Goal: Task Accomplishment & Management: Manage account settings

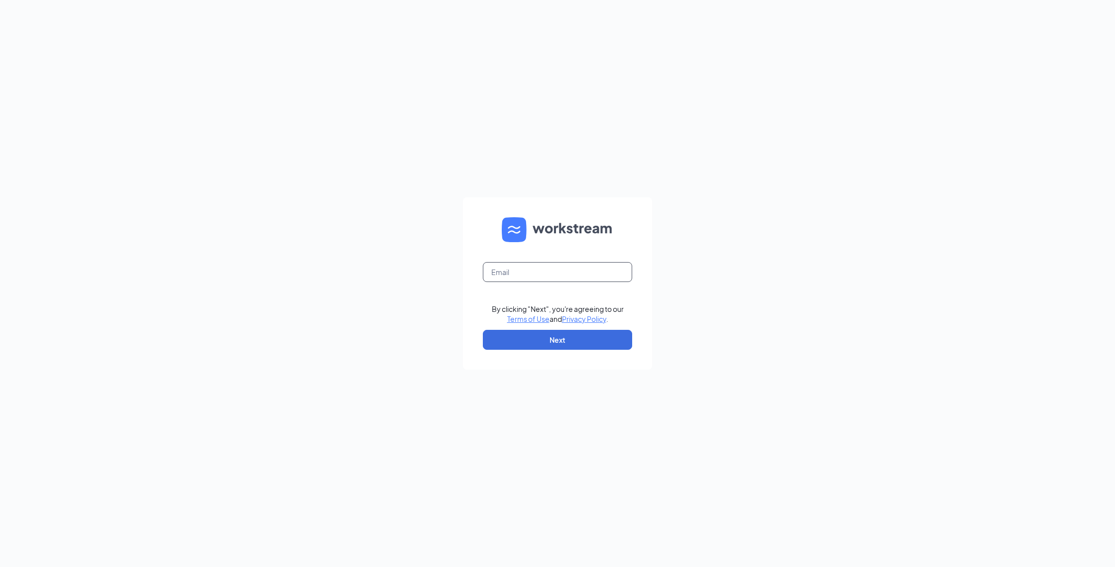
click at [529, 272] on input "text" at bounding box center [557, 272] width 149 height 20
type input "[EMAIL_ADDRESS][DOMAIN_NAME]"
click at [540, 334] on button "Next" at bounding box center [557, 340] width 149 height 20
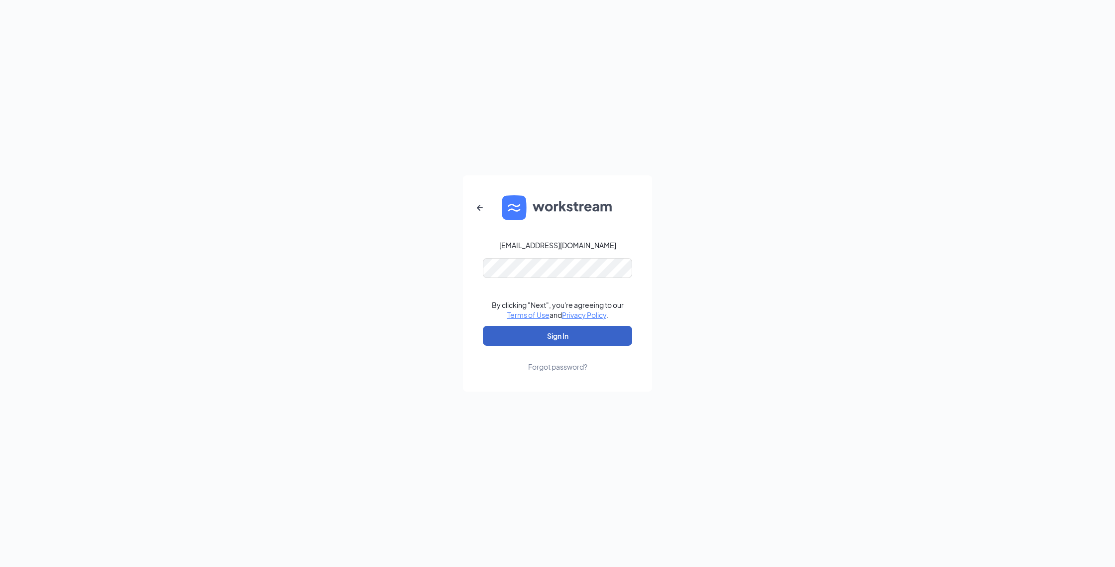
click at [573, 335] on button "Sign In" at bounding box center [557, 336] width 149 height 20
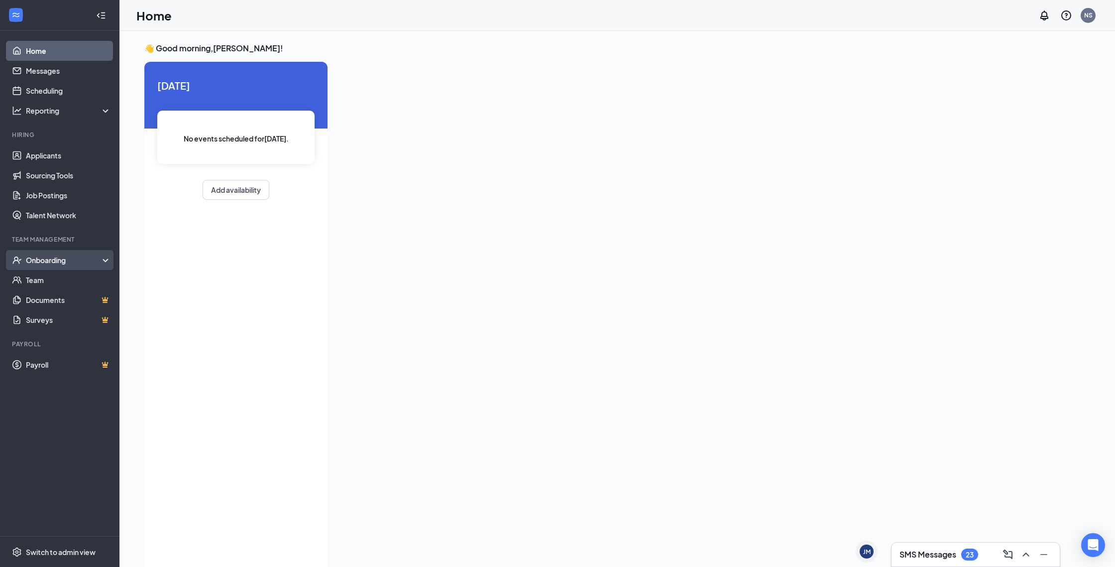
click at [43, 256] on div "Onboarding" at bounding box center [64, 260] width 77 height 10
click at [49, 281] on link "Overview" at bounding box center [68, 280] width 85 height 20
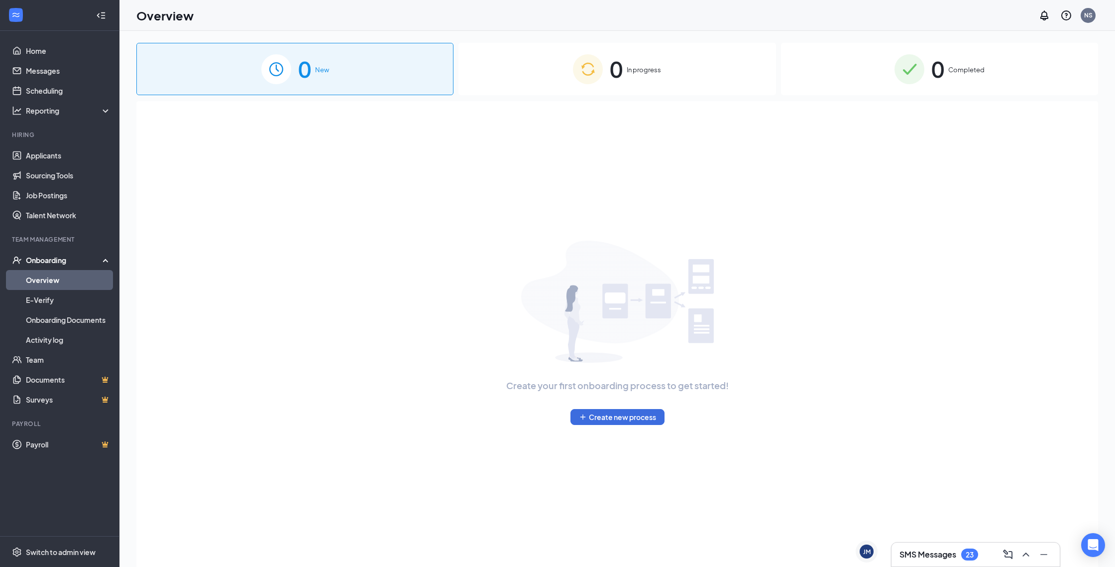
click at [973, 86] on div "0 Completed" at bounding box center [939, 69] width 317 height 52
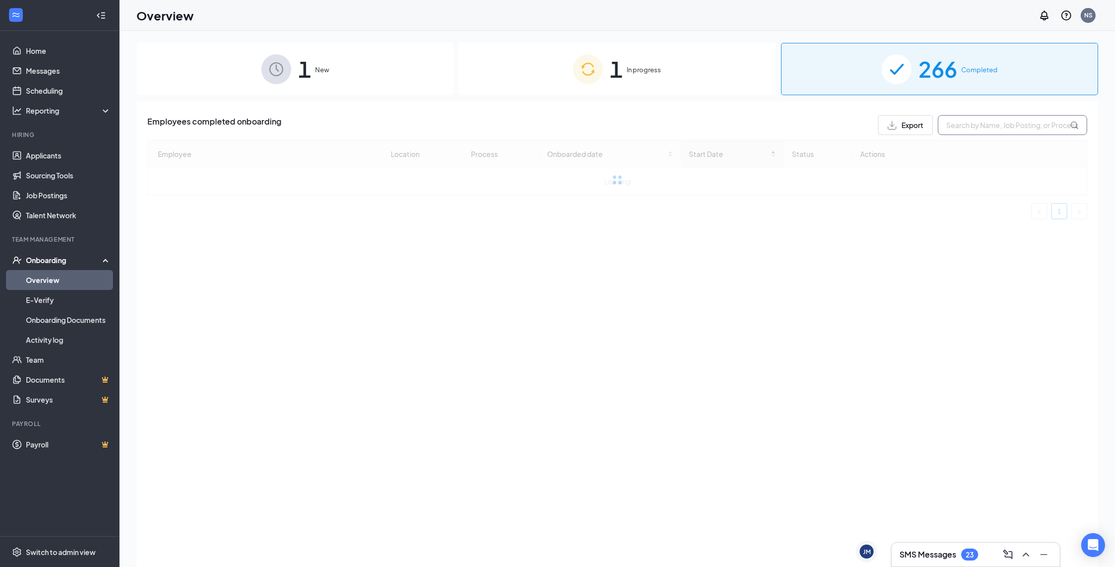
click at [983, 126] on input "text" at bounding box center [1012, 125] width 149 height 20
type input "emily reyes"
click at [705, 74] on div "1 In progress" at bounding box center [616, 69] width 317 height 52
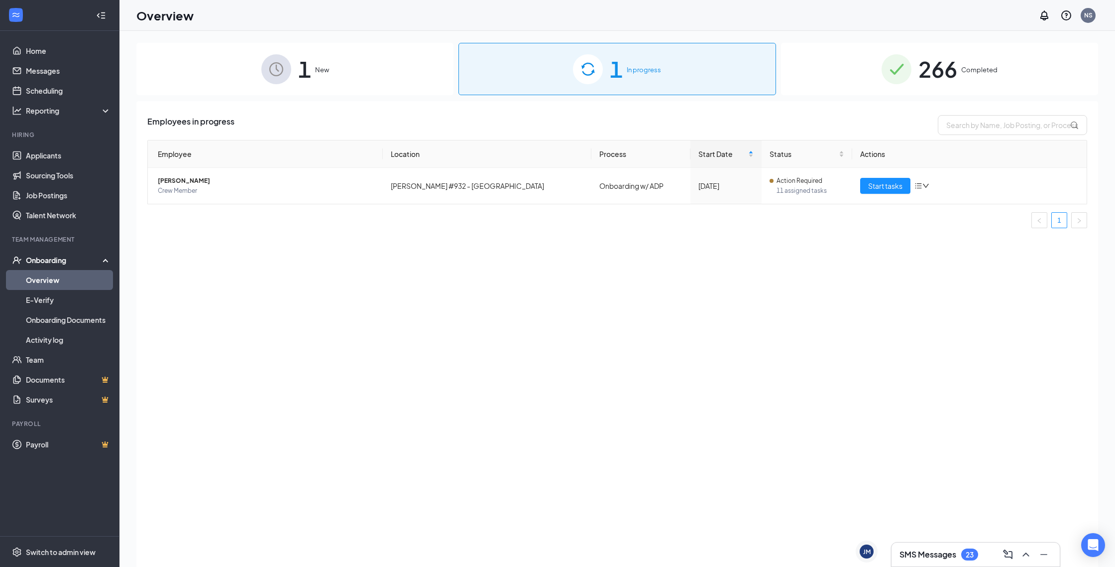
click at [297, 72] on div "1 New" at bounding box center [294, 69] width 317 height 52
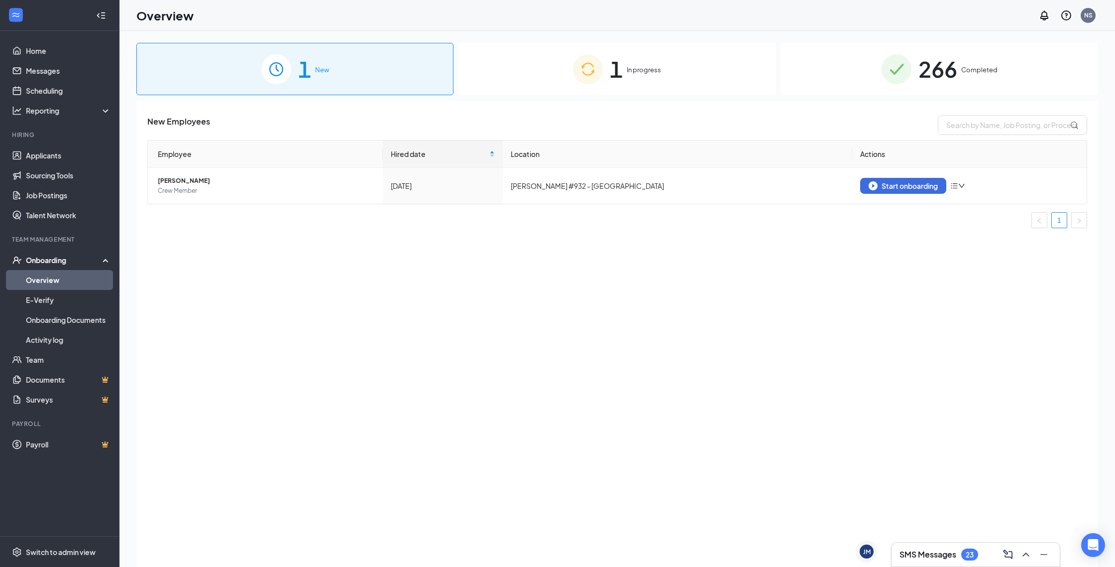
click at [889, 80] on img at bounding box center [897, 69] width 30 height 30
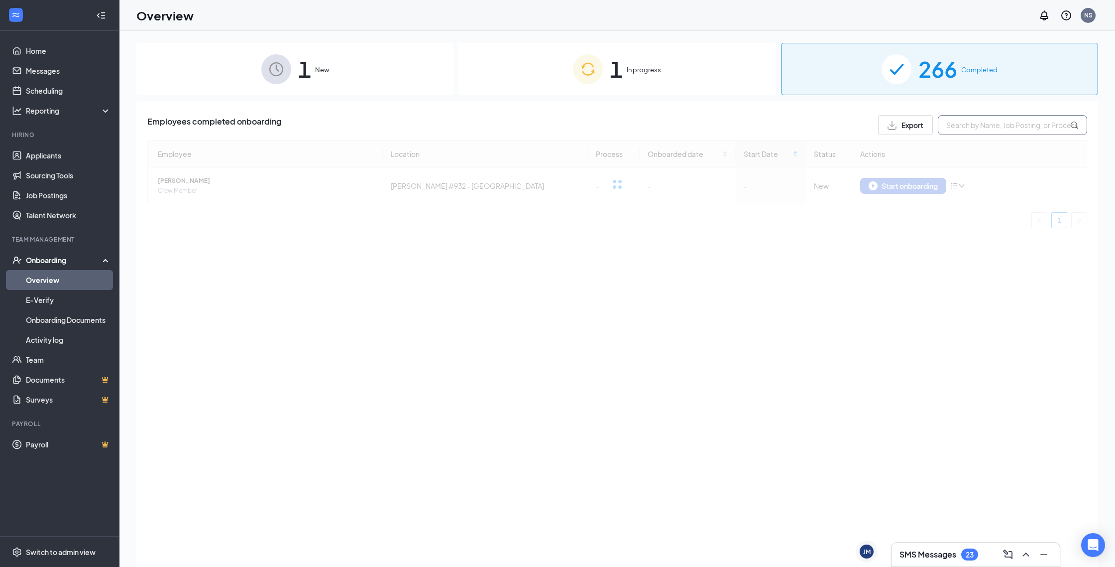
click at [983, 120] on input "text" at bounding box center [1012, 125] width 149 height 20
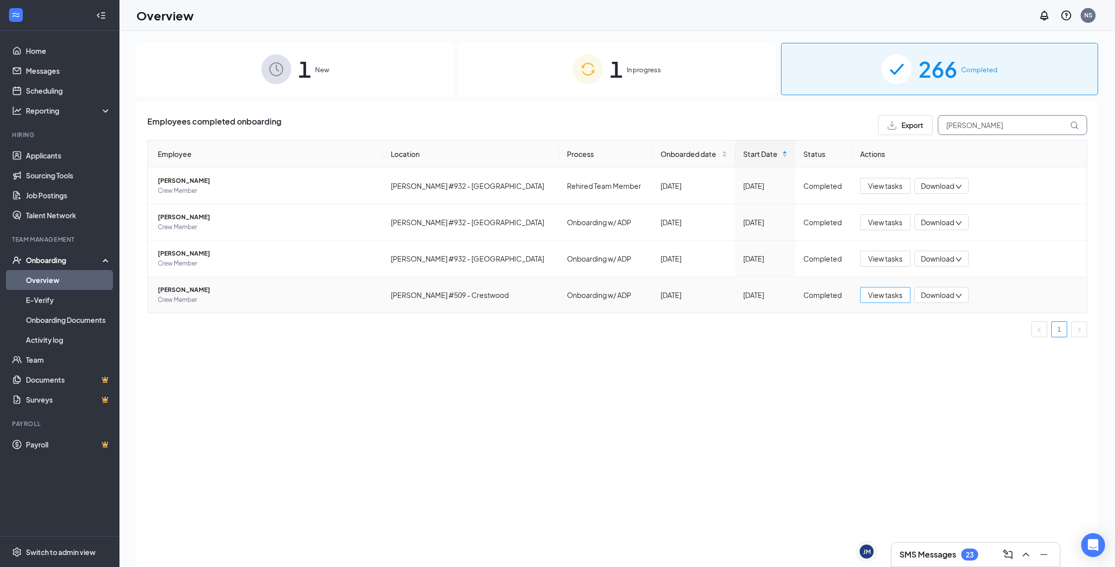
type input "Emily"
click at [878, 292] on span "View tasks" at bounding box center [885, 294] width 34 height 11
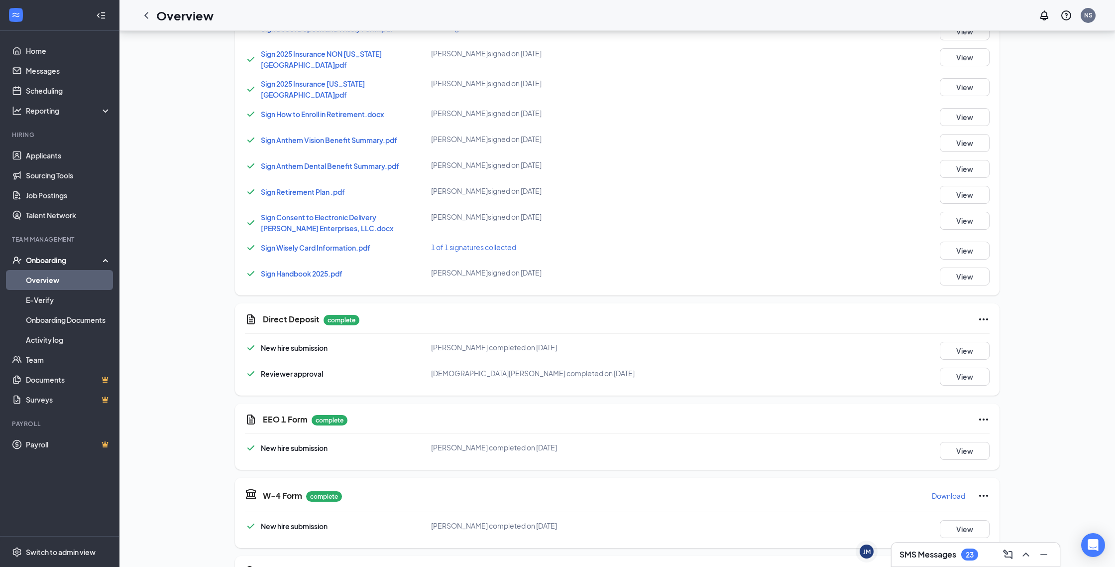
scroll to position [519, 0]
click at [972, 239] on button "View" at bounding box center [965, 248] width 50 height 18
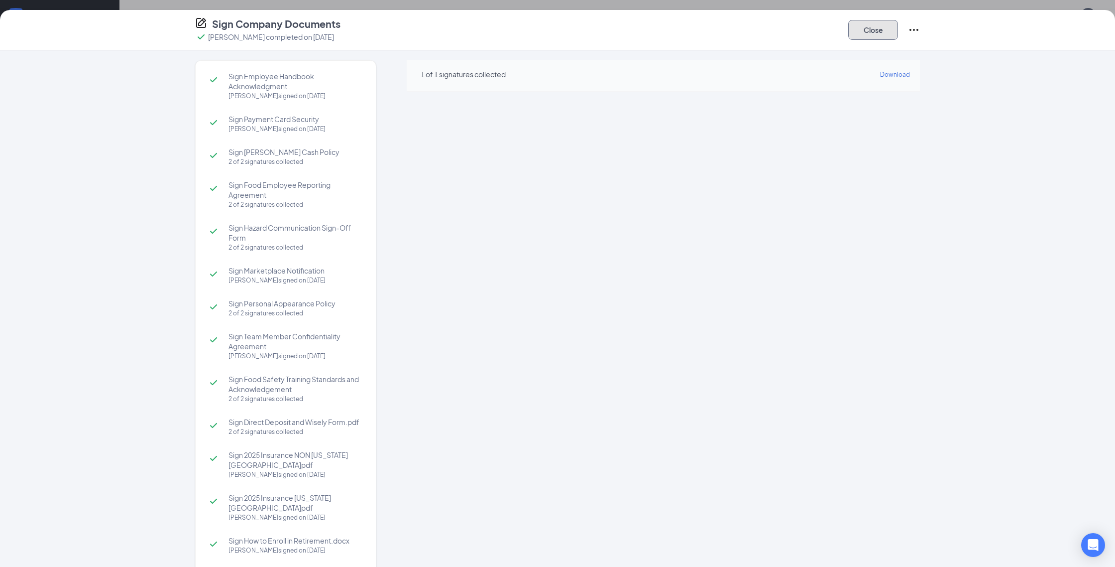
click at [886, 29] on button "Close" at bounding box center [873, 30] width 50 height 20
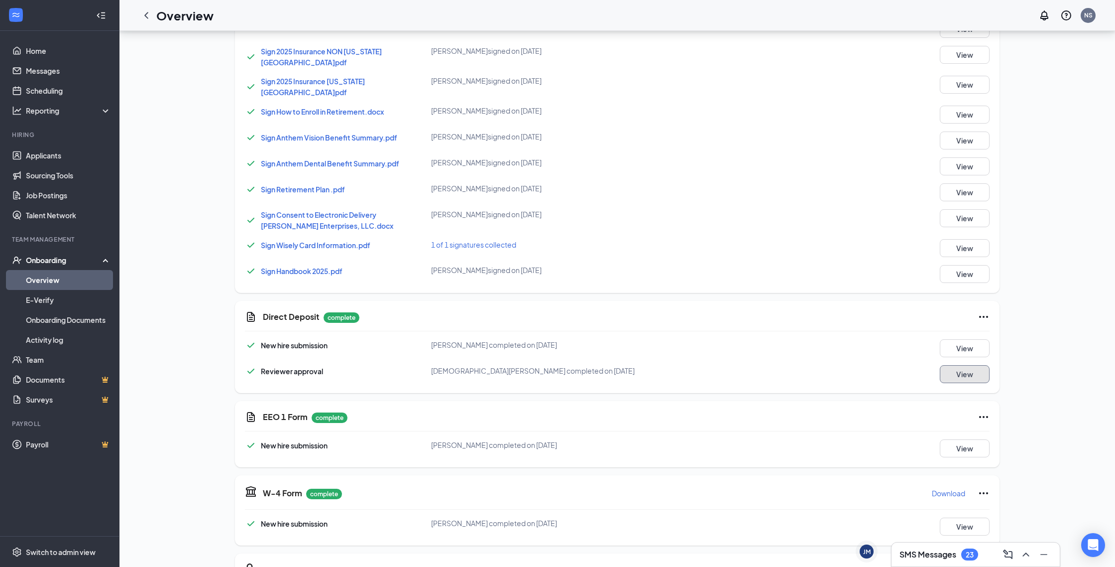
click at [961, 370] on button "View" at bounding box center [965, 374] width 50 height 18
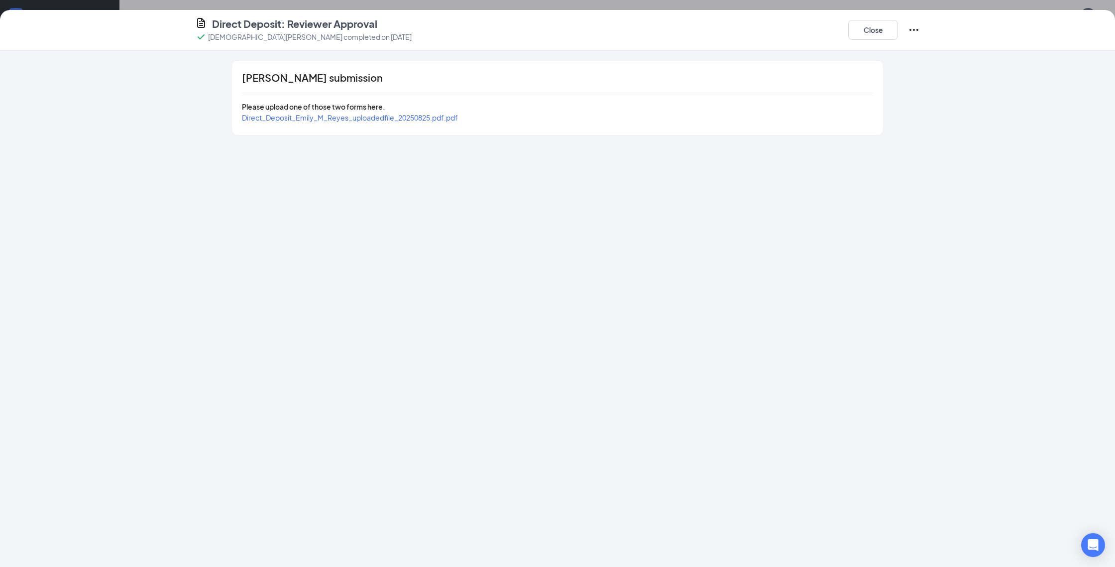
click at [385, 117] on span "Direct_Deposit_Emily_M_Reyes_uploadedfile_20250825.pdf.pdf" at bounding box center [350, 117] width 216 height 9
click at [880, 28] on button "Close" at bounding box center [873, 30] width 50 height 20
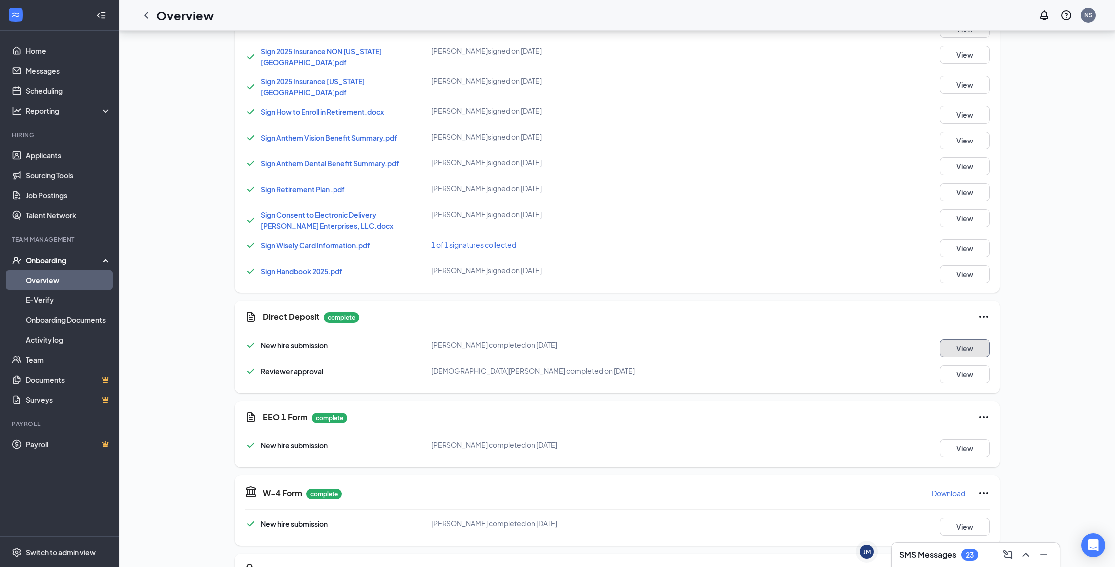
click at [963, 340] on button "View" at bounding box center [965, 348] width 50 height 18
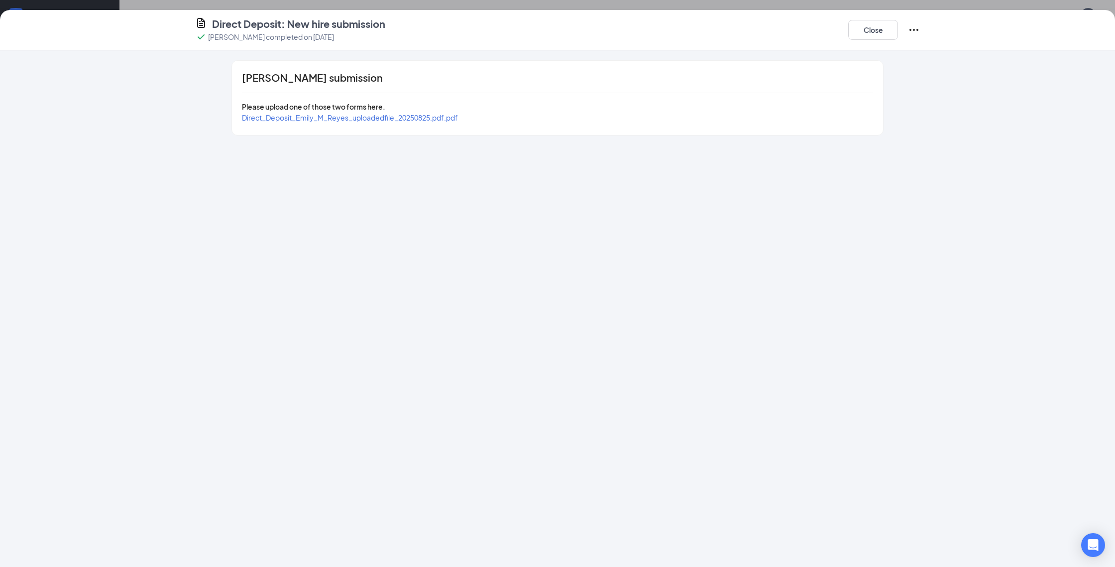
click at [387, 114] on span "Direct_Deposit_Emily_M_Reyes_uploadedfile_20250825.pdf.pdf" at bounding box center [350, 117] width 216 height 9
drag, startPoint x: 879, startPoint y: 33, endPoint x: 872, endPoint y: 39, distance: 9.5
click at [878, 33] on button "Close" at bounding box center [873, 30] width 50 height 20
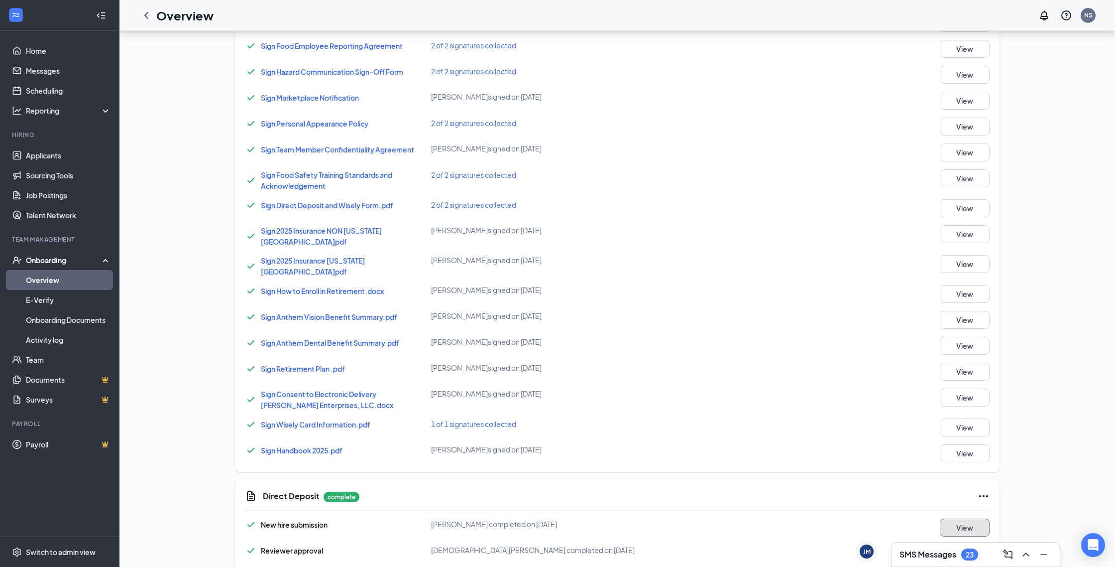
scroll to position [331, 0]
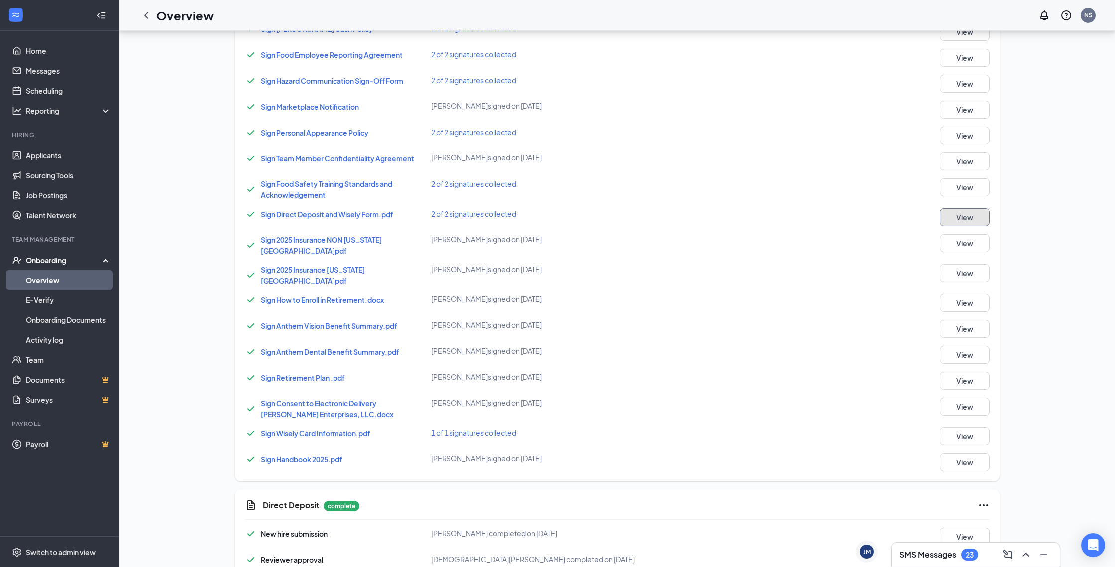
click at [982, 216] on button "View" at bounding box center [965, 217] width 50 height 18
